Goal: Task Accomplishment & Management: Use online tool/utility

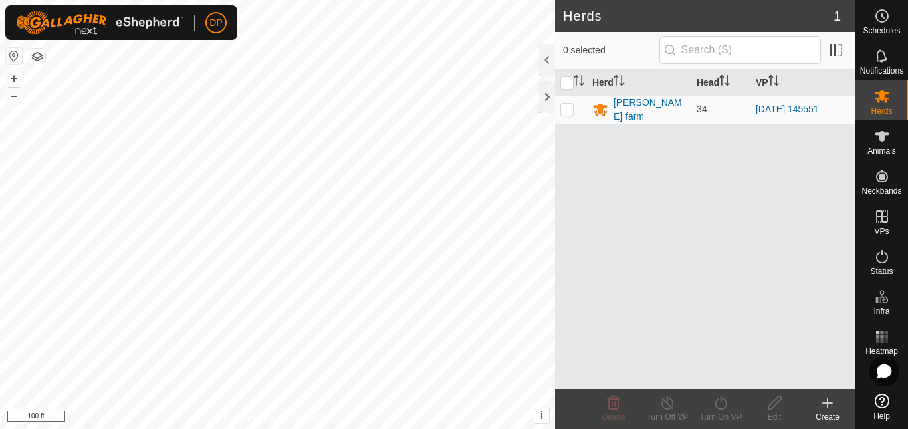
click at [369, 428] on html "DP Schedules Notifications Herds Animals Neckbands VPs Status Infra Heatmap Hel…" at bounding box center [454, 214] width 908 height 429
click at [568, 109] on p-checkbox at bounding box center [566, 109] width 13 height 11
checkbox input "true"
click at [718, 405] on icon at bounding box center [720, 403] width 17 height 16
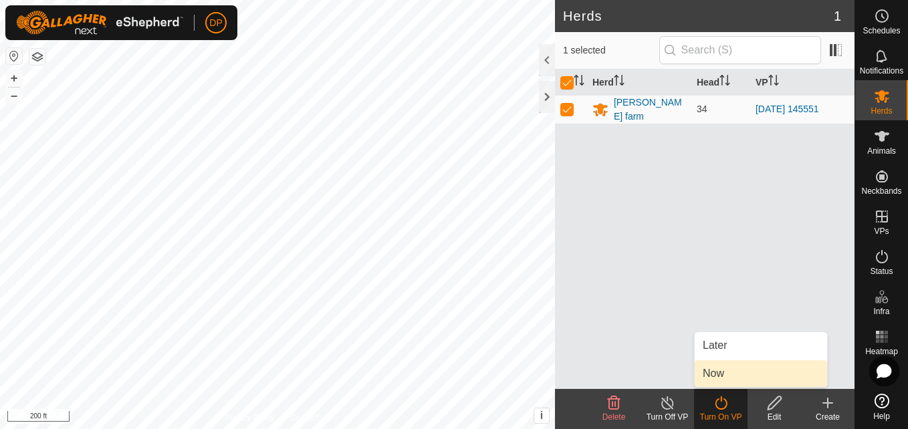
click at [734, 377] on link "Now" at bounding box center [760, 373] width 132 height 27
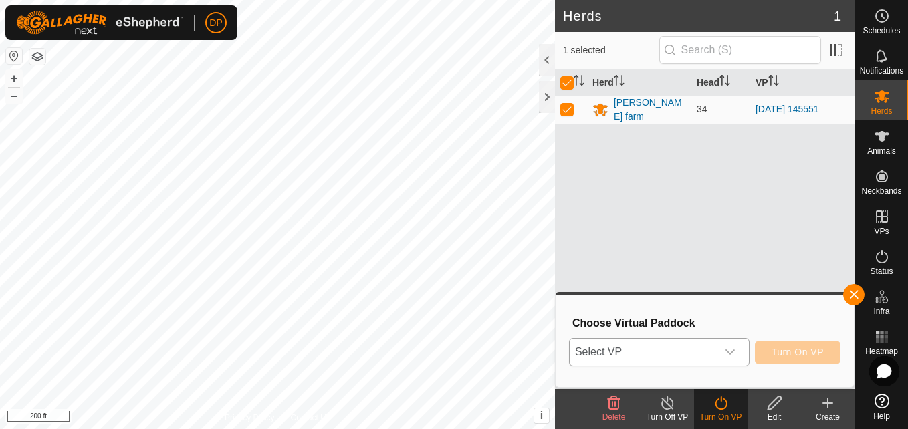
click at [731, 348] on icon "dropdown trigger" at bounding box center [730, 352] width 11 height 11
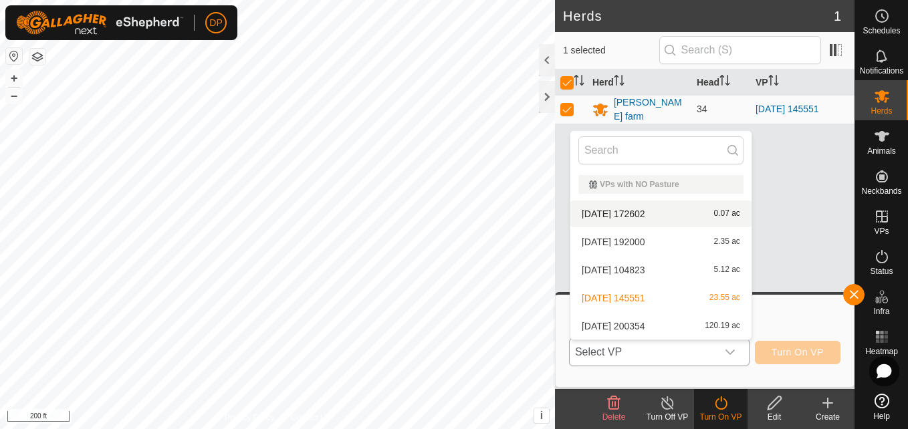
click at [648, 210] on li "[DATE] 172602 0.07 ac" at bounding box center [660, 214] width 181 height 27
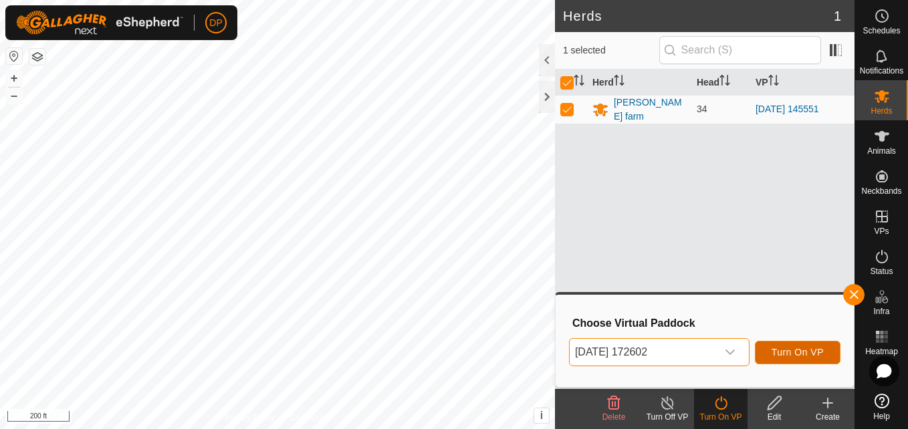
click at [807, 351] on span "Turn On VP" at bounding box center [797, 352] width 52 height 11
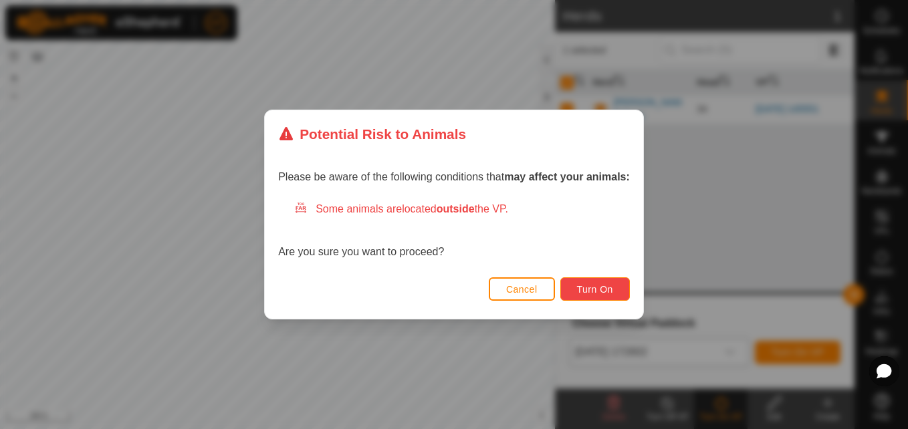
click at [602, 292] on span "Turn On" at bounding box center [595, 289] width 36 height 11
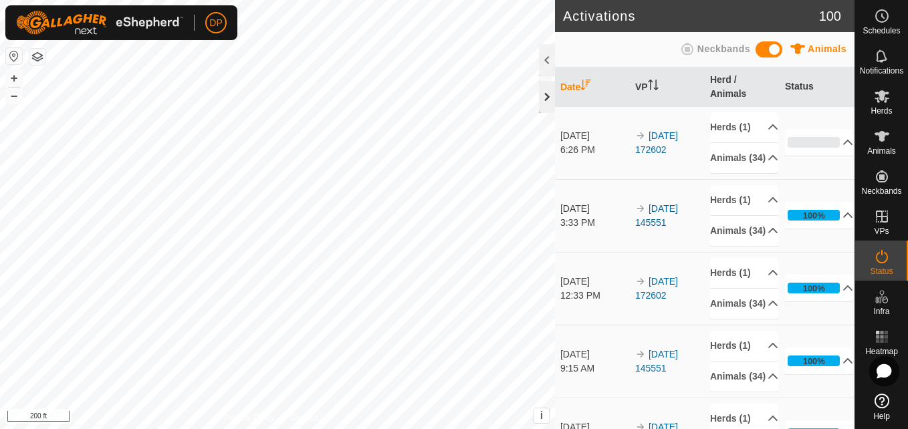
click at [542, 94] on div at bounding box center [547, 97] width 16 height 32
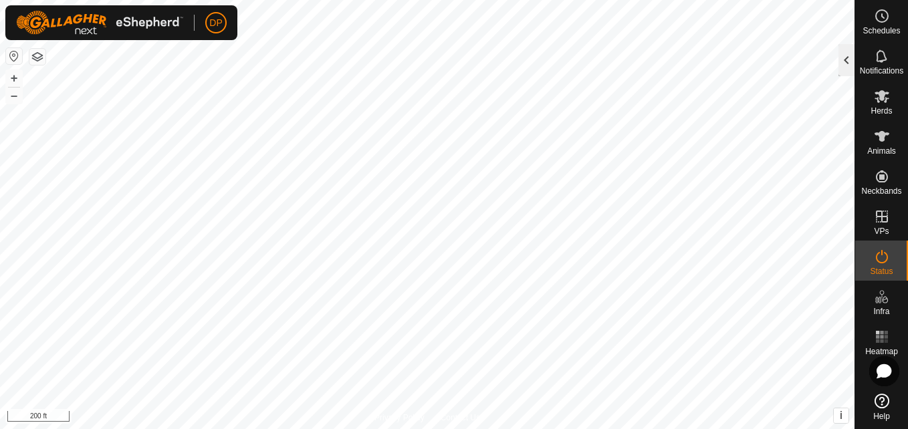
click at [847, 55] on div at bounding box center [846, 60] width 16 height 32
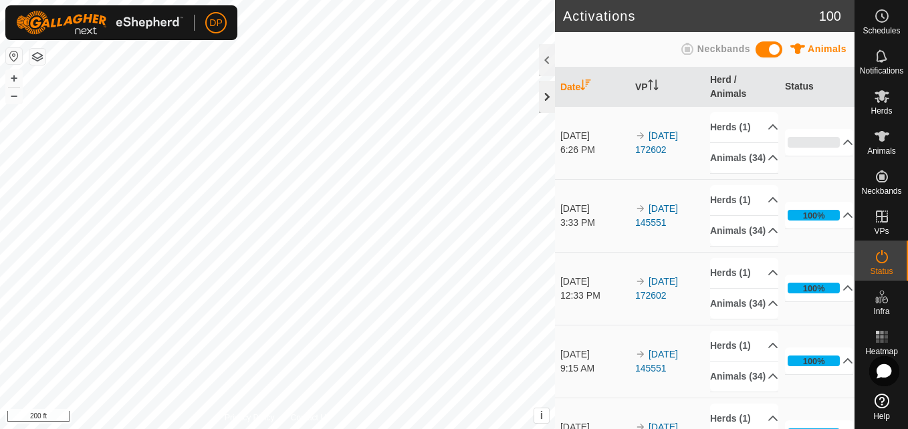
click at [546, 93] on div at bounding box center [547, 97] width 16 height 32
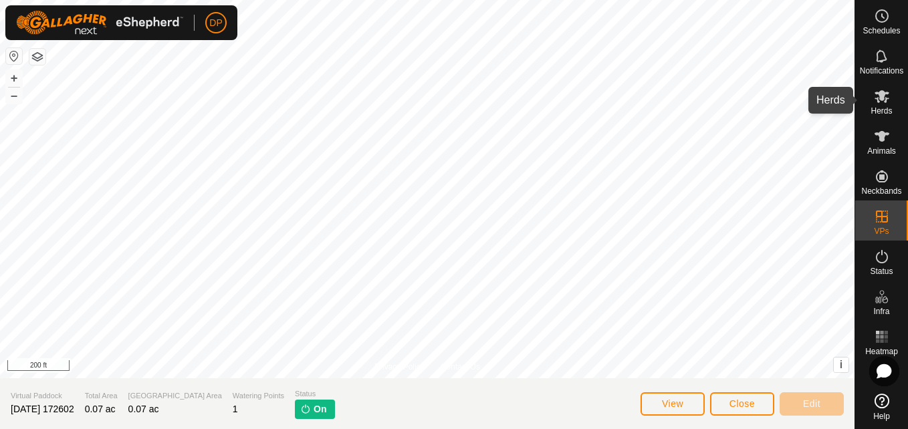
click at [881, 97] on icon at bounding box center [881, 96] width 15 height 13
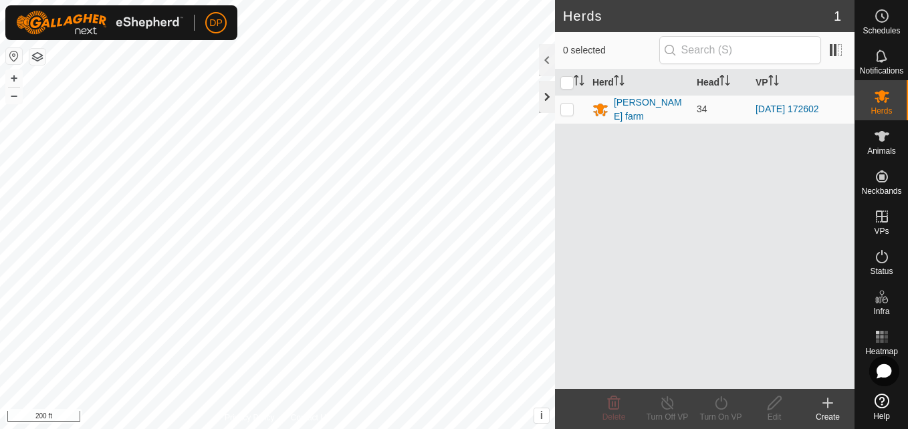
click at [547, 94] on div at bounding box center [547, 97] width 16 height 32
